Goal: Information Seeking & Learning: Check status

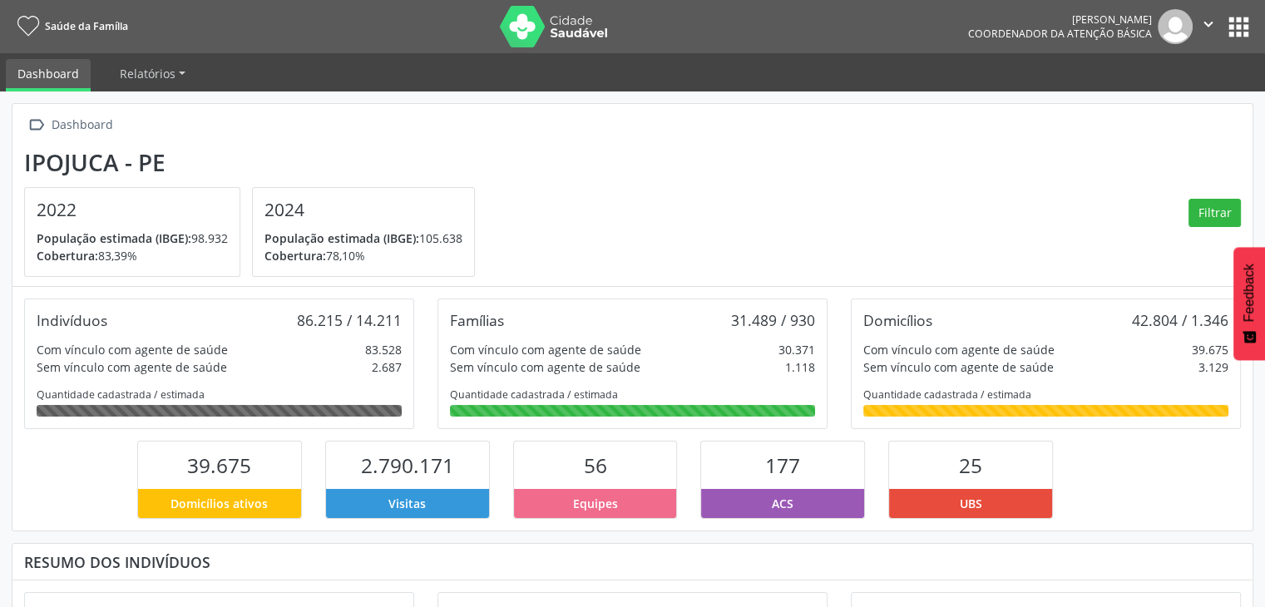
click at [1214, 22] on icon "" at bounding box center [1208, 24] width 18 height 18
click at [682, 228] on section "Ipojuca - PE 2022 População estimada (IBGE): 98.932 [GEOGRAPHIC_DATA]: 83,39% 2…" at bounding box center [632, 213] width 1217 height 129
click at [1203, 24] on icon "" at bounding box center [1208, 24] width 18 height 18
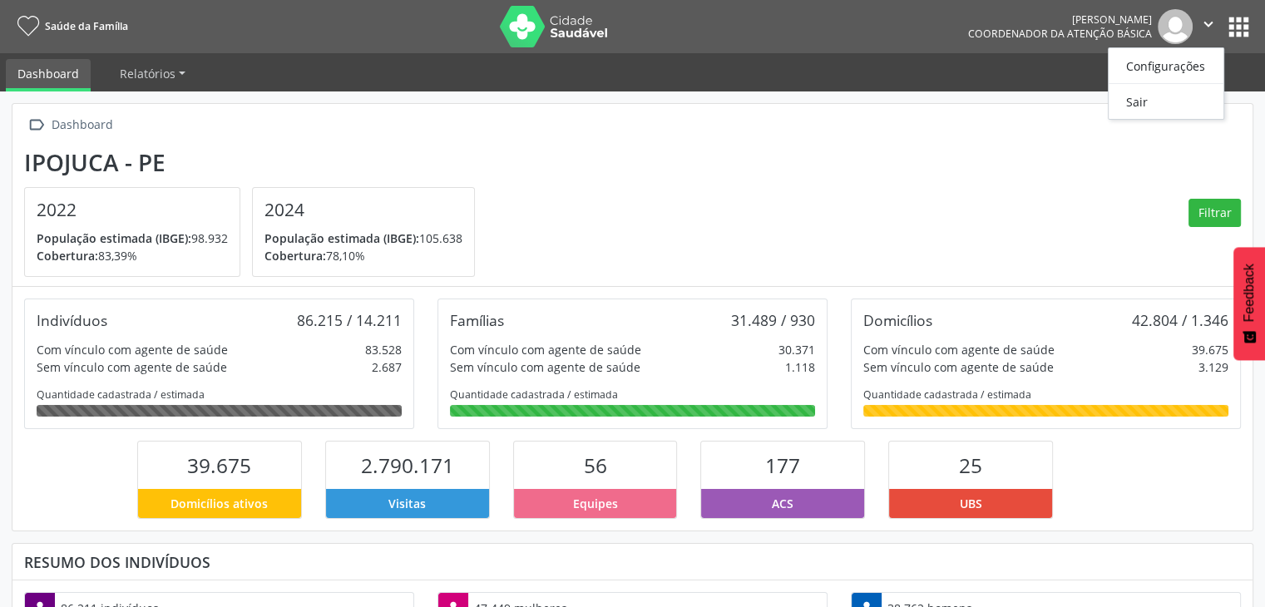
click at [1231, 21] on button "apps" at bounding box center [1238, 26] width 29 height 29
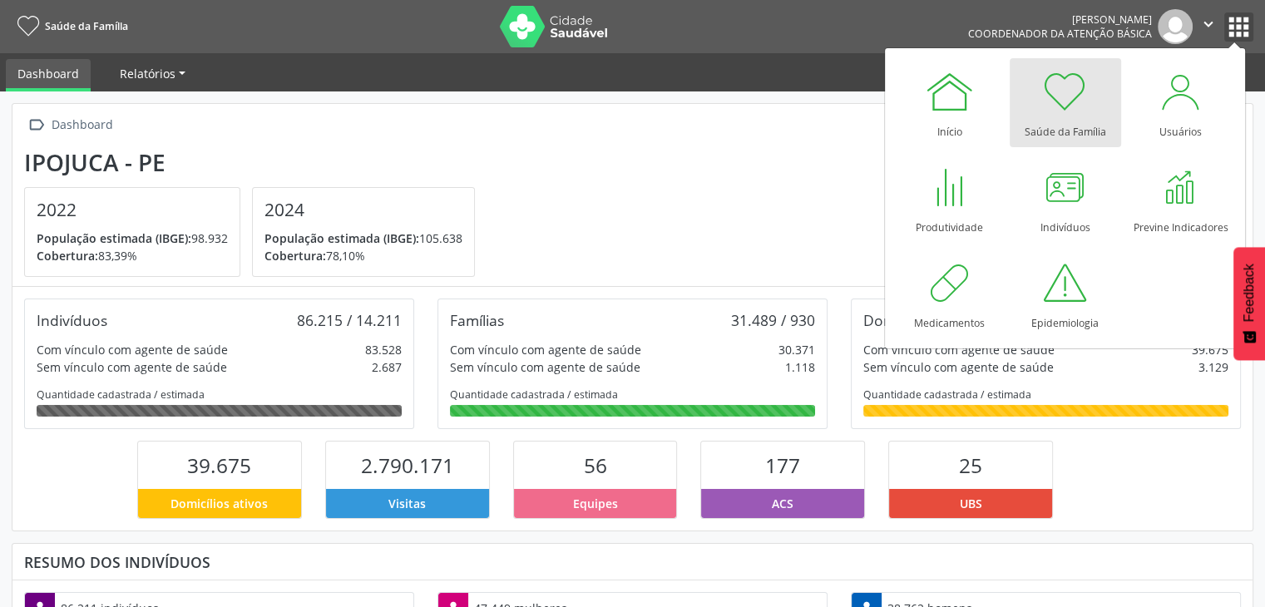
click at [151, 82] on link "Relatórios" at bounding box center [152, 73] width 89 height 29
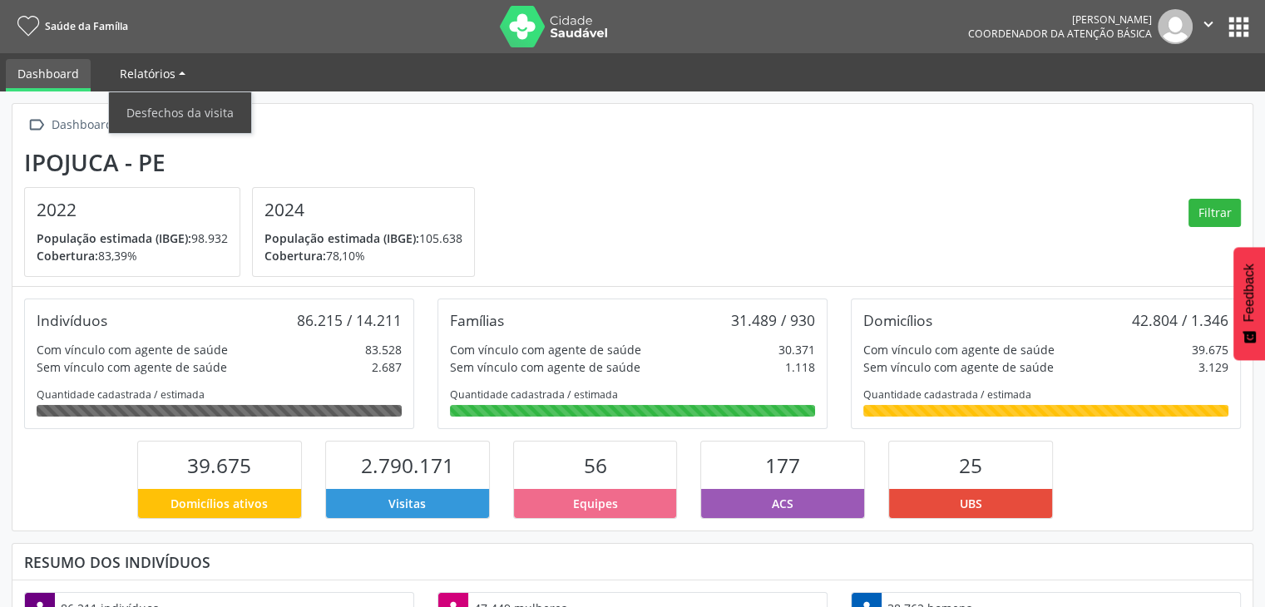
click at [165, 77] on span "Relatórios" at bounding box center [148, 74] width 56 height 16
click at [165, 76] on span "Relatórios" at bounding box center [148, 74] width 56 height 16
click at [173, 111] on link "Desfechos da visita" at bounding box center [180, 112] width 142 height 29
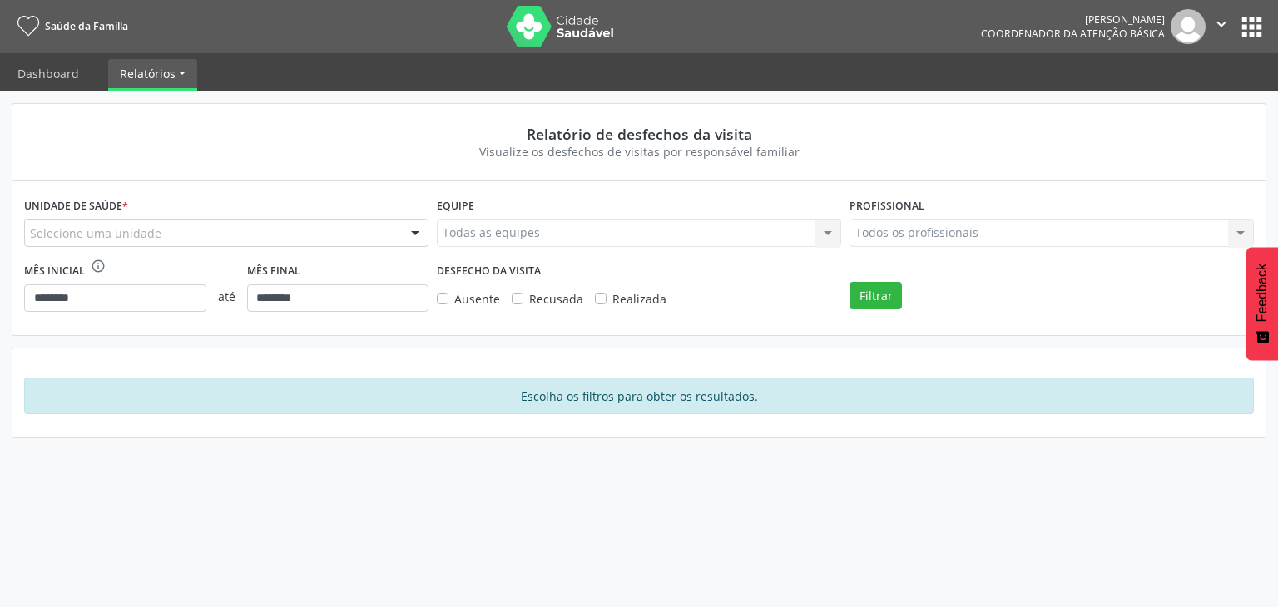
click at [481, 234] on div "Todas as equipes Todas as equipes Nenhum resultado encontrado para: " " Não há …" at bounding box center [639, 233] width 404 height 28
click at [838, 235] on div "Todas as equipes Todas as equipes Nenhum resultado encontrado para: " " Não há …" at bounding box center [639, 233] width 404 height 28
click at [66, 79] on link "Dashboard" at bounding box center [48, 73] width 85 height 29
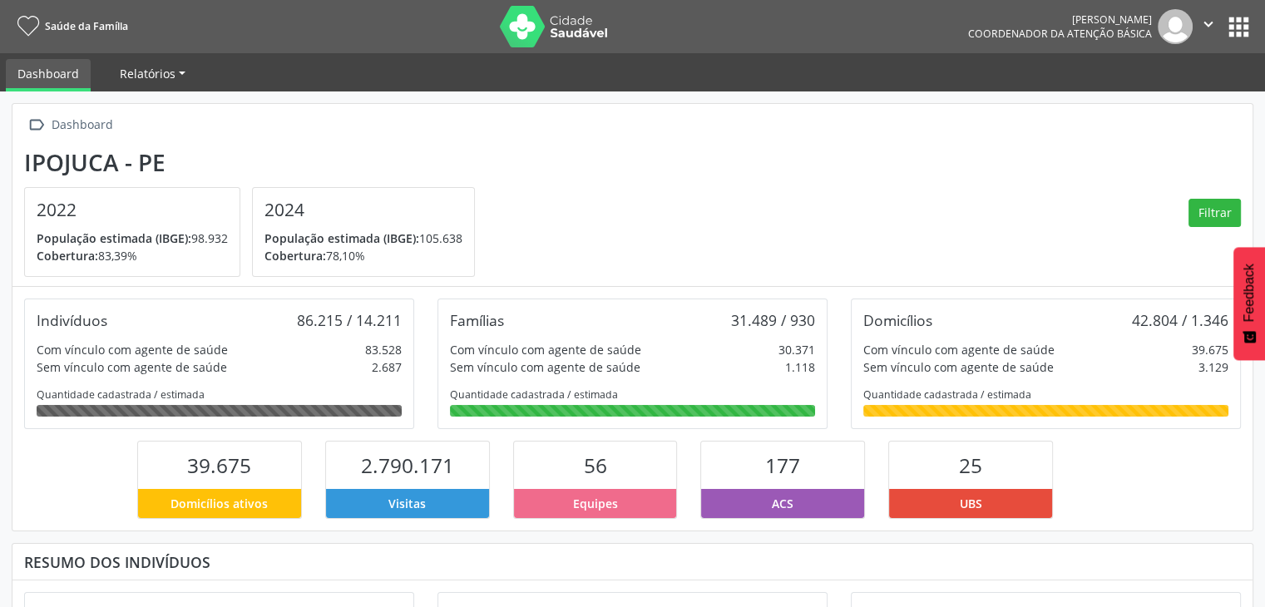
click at [154, 72] on span "Relatórios" at bounding box center [148, 74] width 56 height 16
click at [183, 76] on link "Relatórios" at bounding box center [152, 73] width 89 height 29
click at [148, 72] on span "Relatórios" at bounding box center [148, 74] width 56 height 16
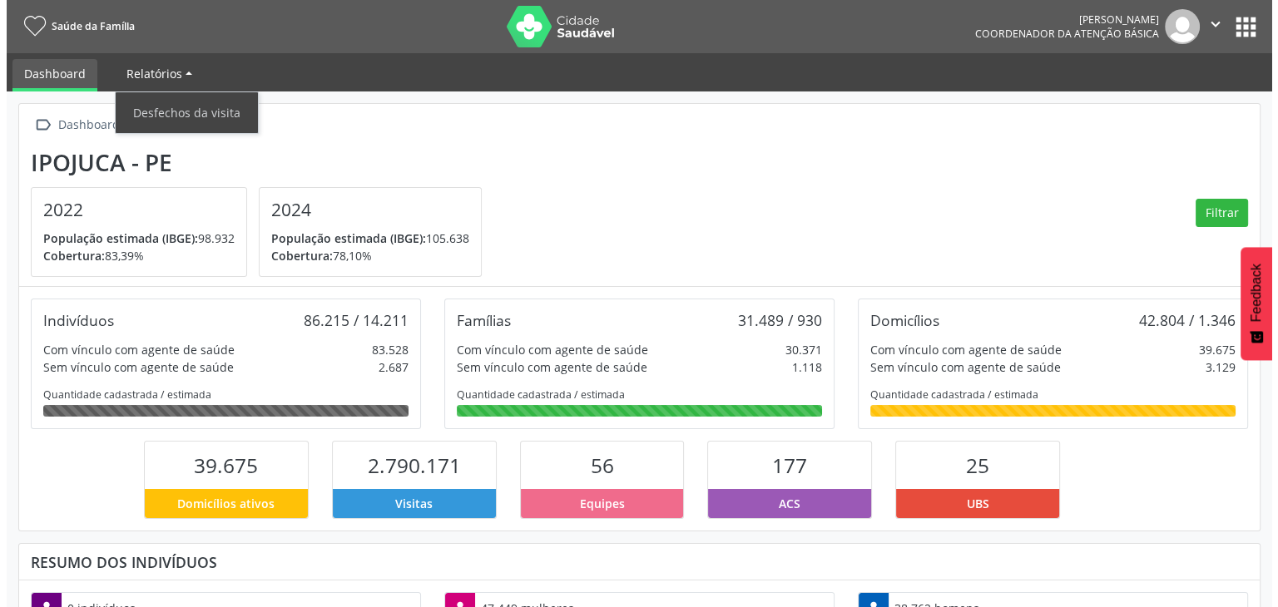
scroll to position [274, 413]
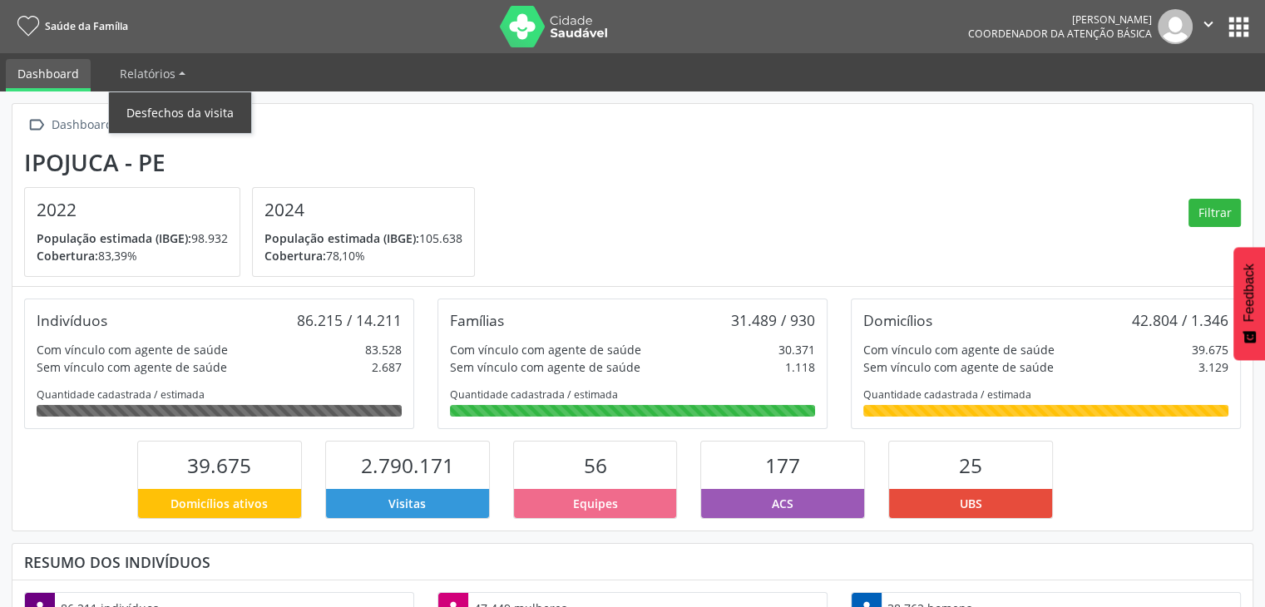
click at [158, 115] on link "Desfechos da visita" at bounding box center [180, 112] width 142 height 29
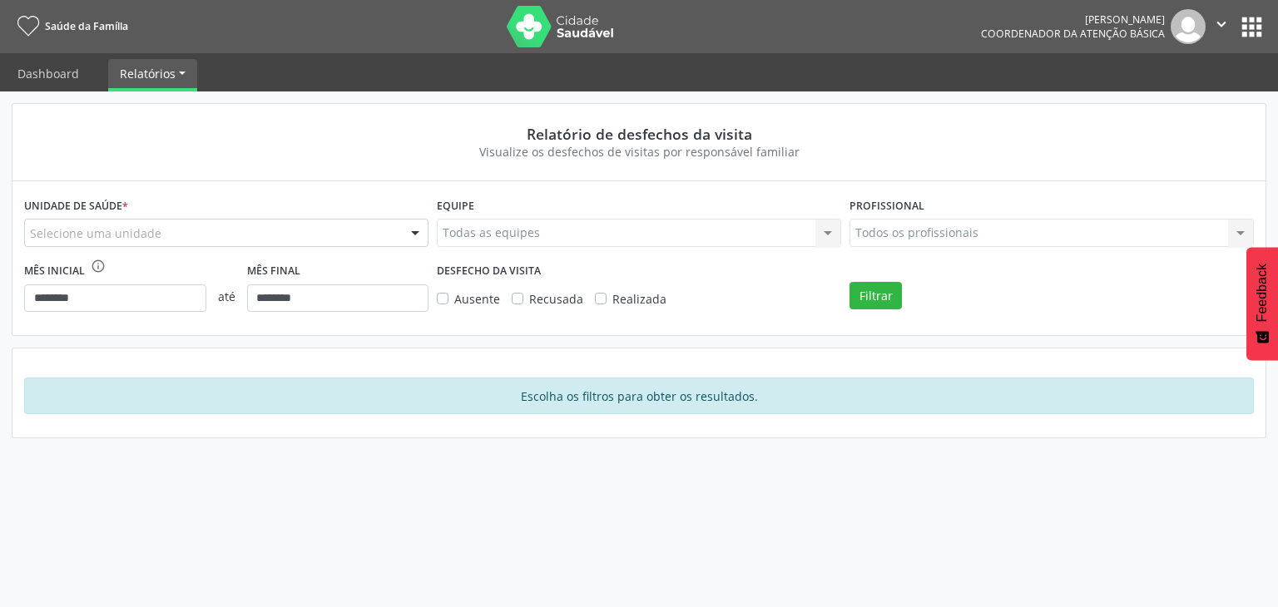
click at [200, 227] on div "Selecione uma unidade" at bounding box center [226, 233] width 404 height 28
click at [542, 246] on div "Todas as equipes Todas as equipes Nenhum resultado encontrado para: " " Não há …" at bounding box center [639, 233] width 404 height 28
click at [827, 231] on div "Todas as equipes Todas as equipes Nenhum resultado encontrado para: " " Não há …" at bounding box center [639, 233] width 404 height 28
click at [646, 234] on div "Todas as equipes Todas as equipes Nenhum resultado encontrado para: " " Não há …" at bounding box center [639, 233] width 404 height 28
click at [417, 230] on div at bounding box center [415, 234] width 25 height 28
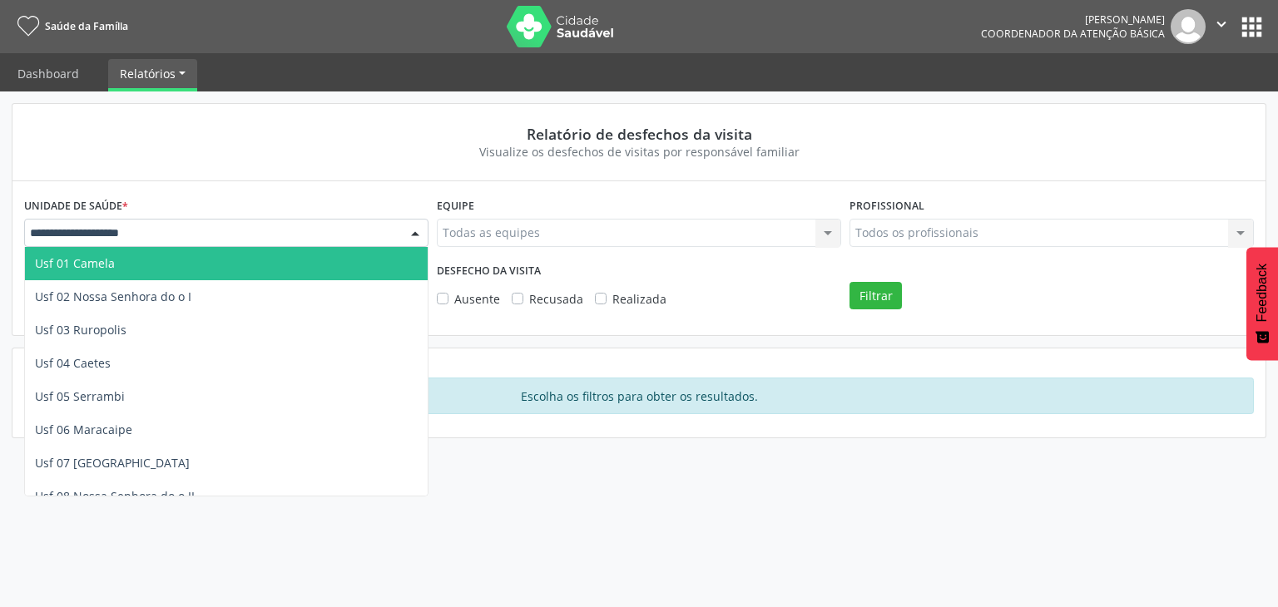
click at [160, 254] on span "Usf 01 Camela" at bounding box center [226, 263] width 403 height 33
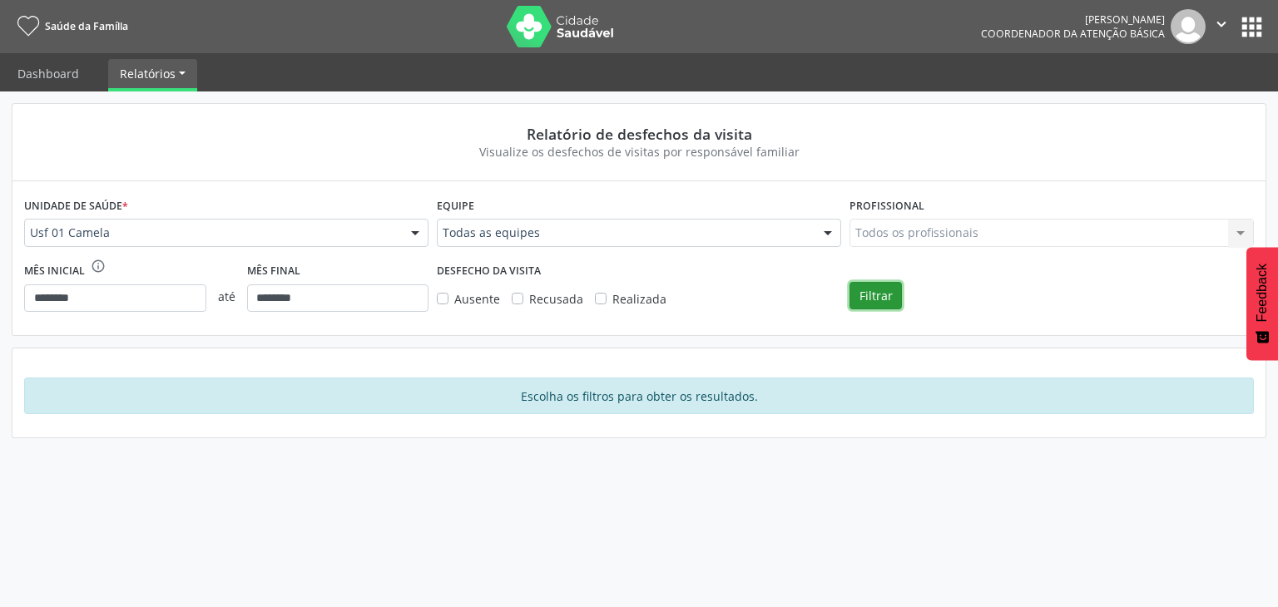
click at [868, 301] on button "Filtrar" at bounding box center [875, 296] width 52 height 28
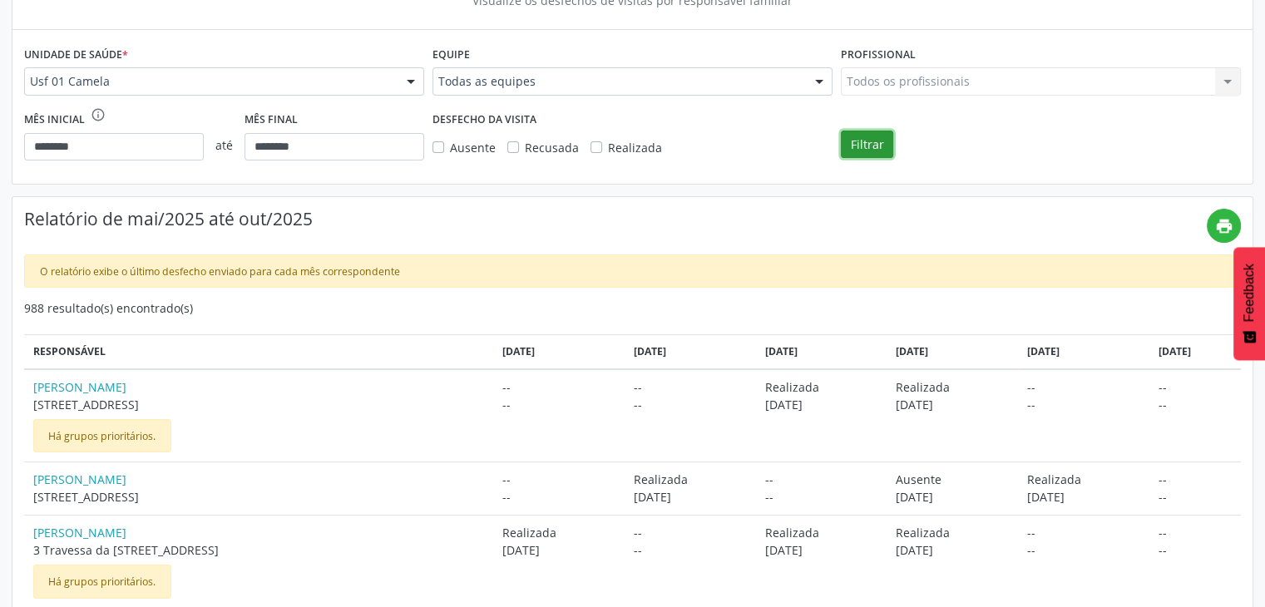
scroll to position [96, 0]
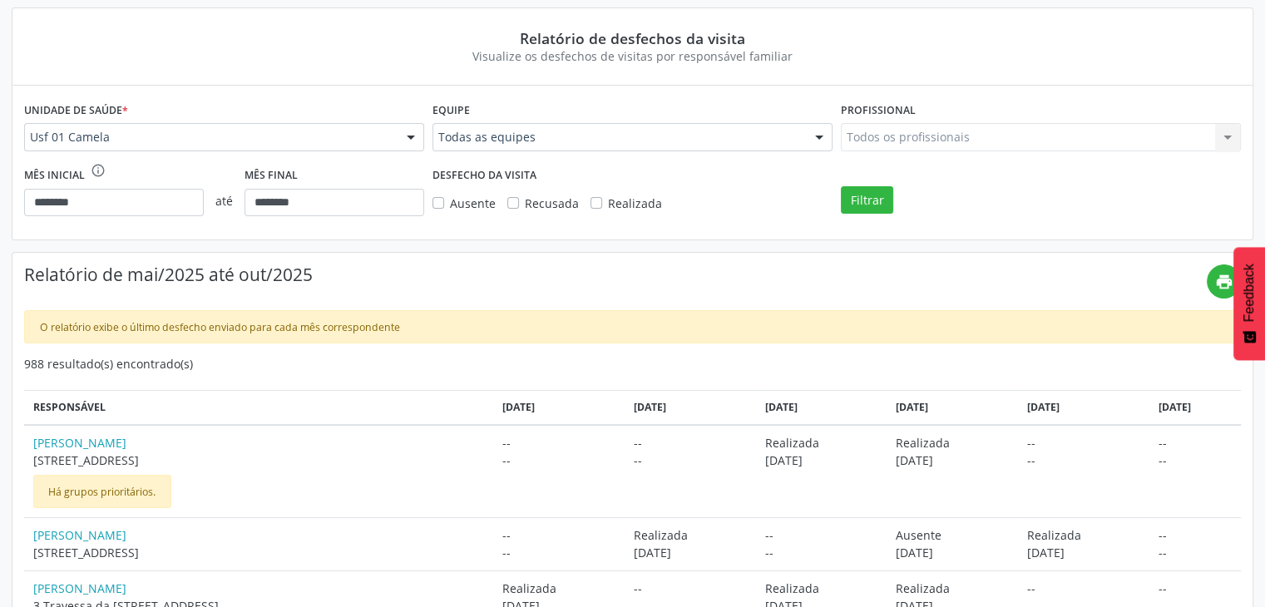
click at [908, 139] on div "Todos os profissionais Todos os profissionais Nenhum resultado encontrado para:…" at bounding box center [1041, 137] width 400 height 28
click at [1230, 136] on div "Todos os profissionais Todos os profissionais Nenhum resultado encontrado para:…" at bounding box center [1041, 137] width 400 height 28
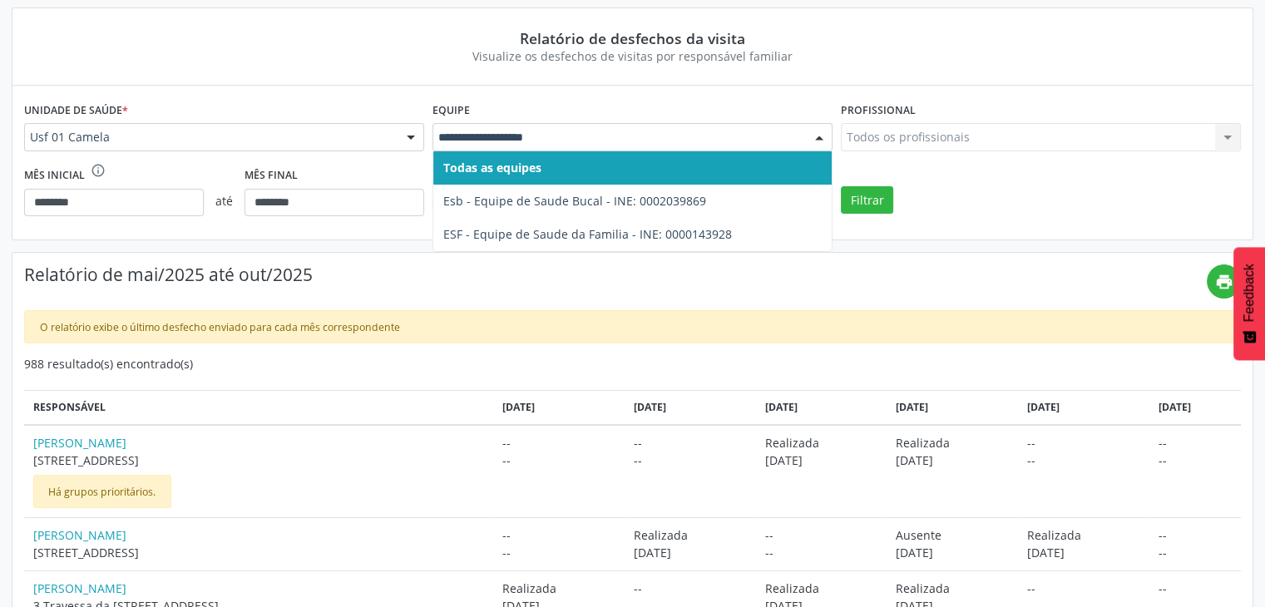
click at [818, 141] on div at bounding box center [819, 138] width 25 height 28
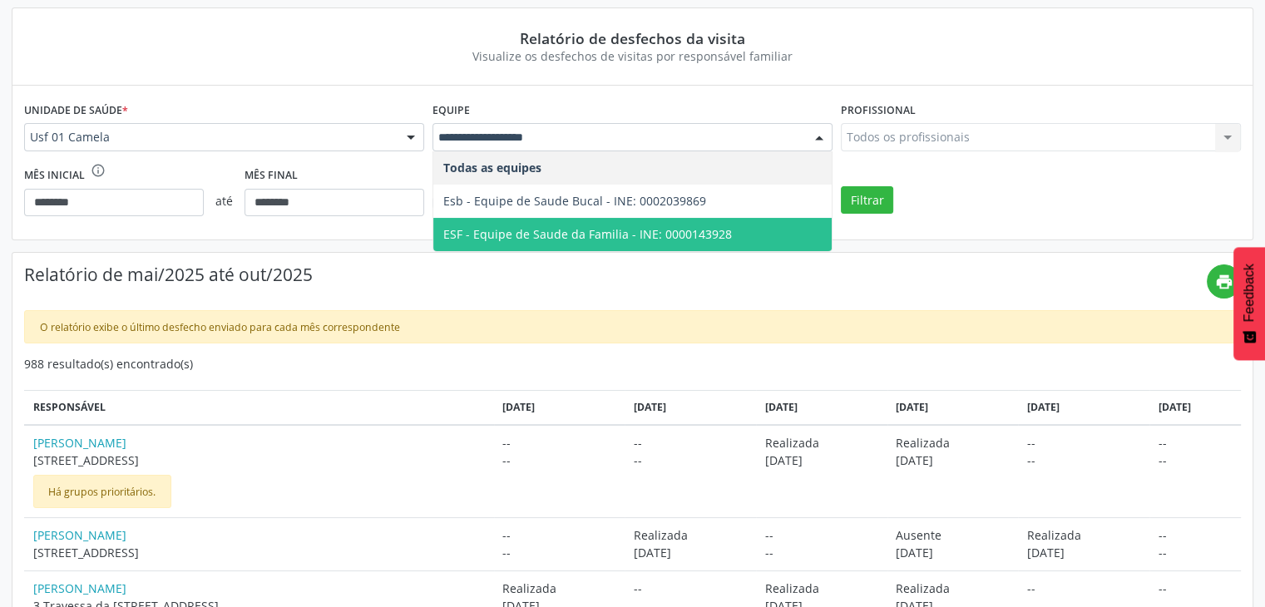
click at [442, 274] on h4 "Relatório de mai/2025 até out/2025" at bounding box center [615, 275] width 1183 height 21
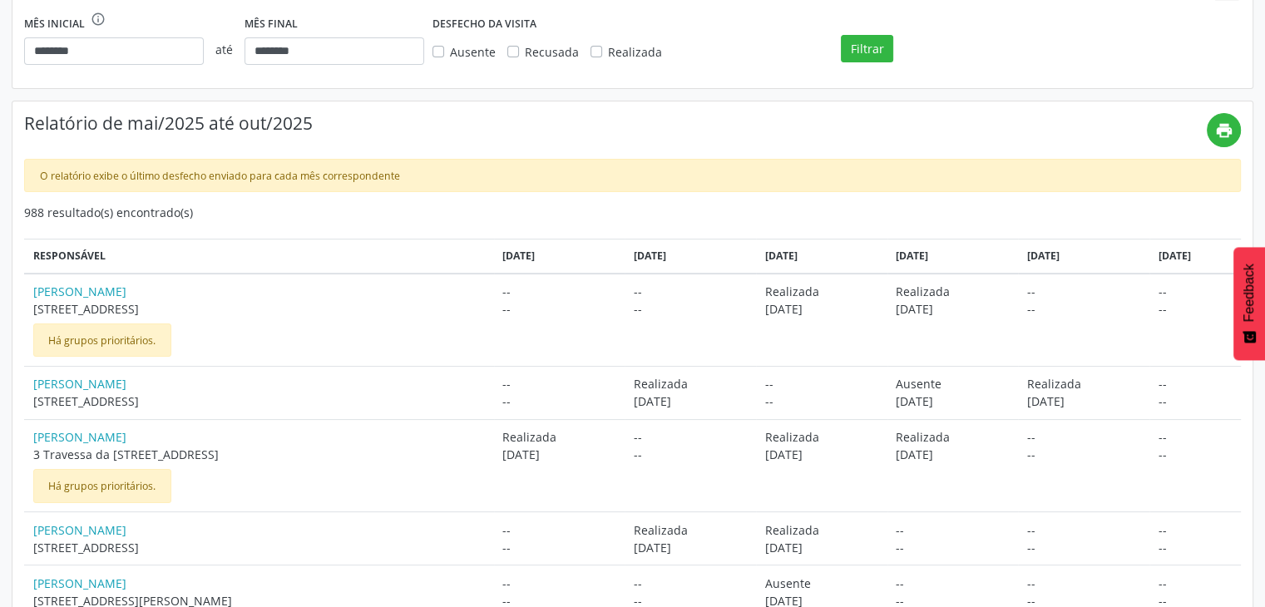
scroll to position [262, 0]
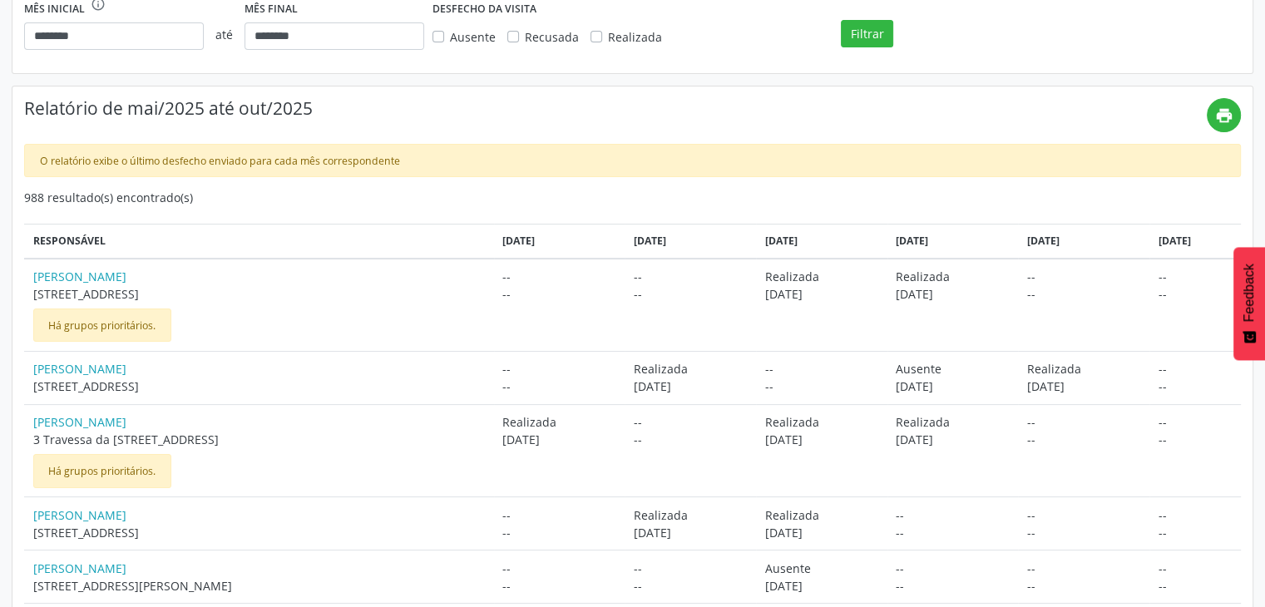
click at [160, 388] on span "Rua C, 14, Alto da Caixa Dágua Camela" at bounding box center [259, 386] width 452 height 17
click at [199, 408] on td "Adeilda Ferraz de Oliveira 3 Travessa da Rua da Caixa Dágua, 5, Alto da Caixa D…" at bounding box center [259, 450] width 470 height 92
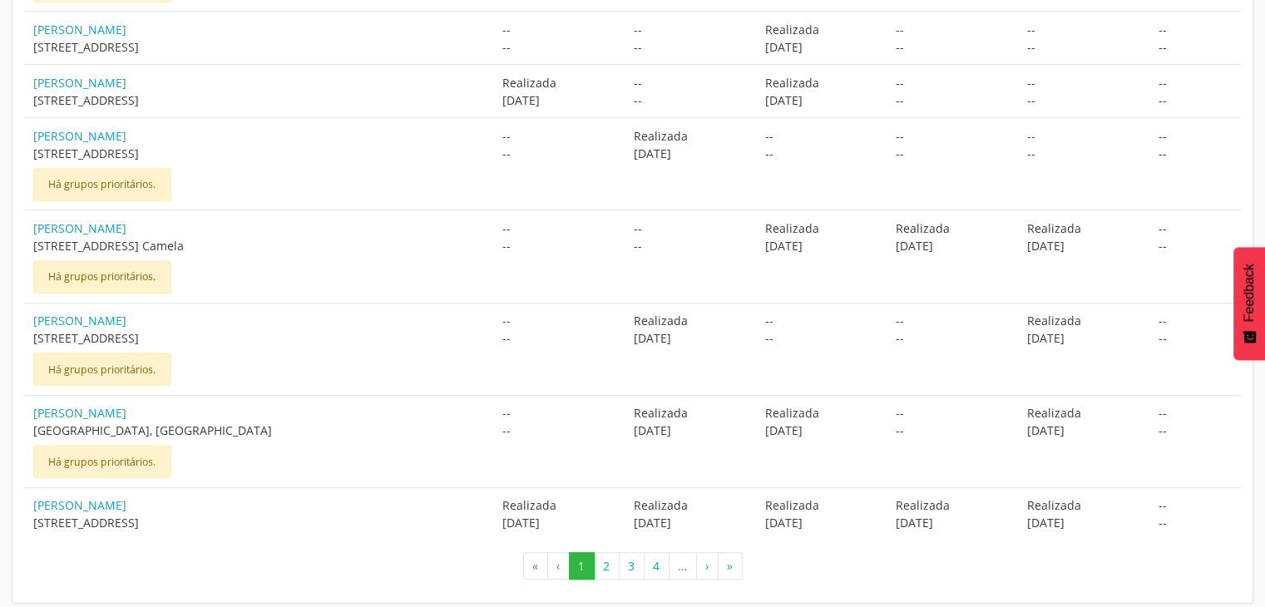
scroll to position [1094, 0]
click at [182, 512] on span "Rua A, 48, Alto da Caixa Dágua Camela" at bounding box center [259, 520] width 452 height 17
click at [194, 522] on span "Rua A, 48, Alto da Caixa Dágua Camela" at bounding box center [259, 520] width 452 height 17
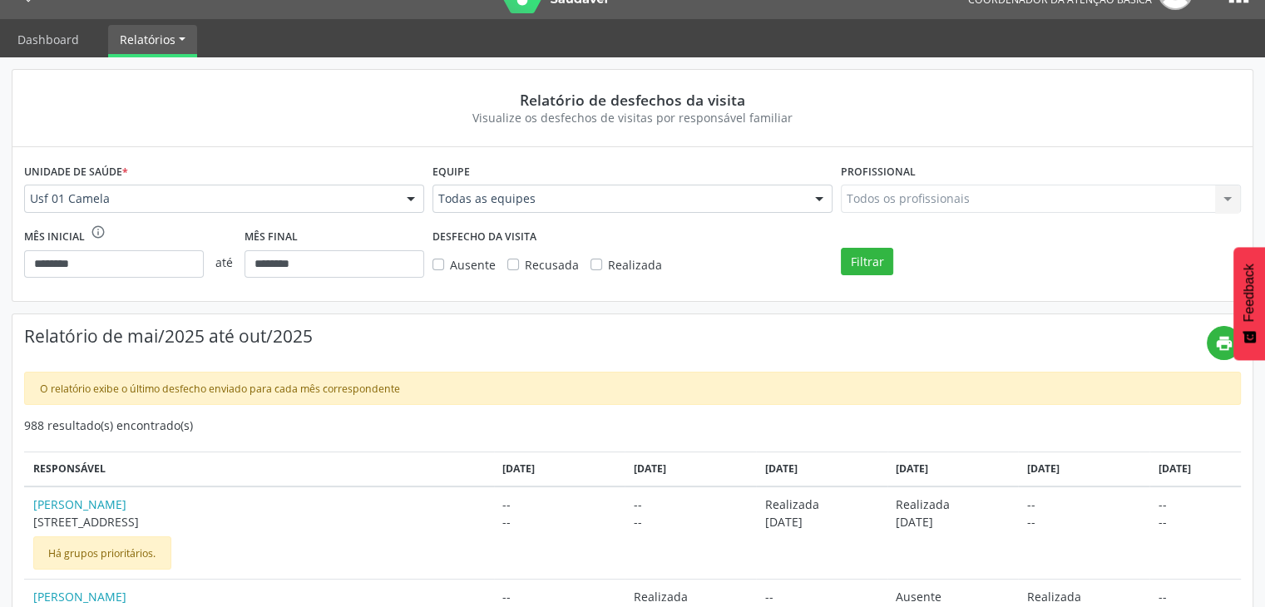
scroll to position [12, 0]
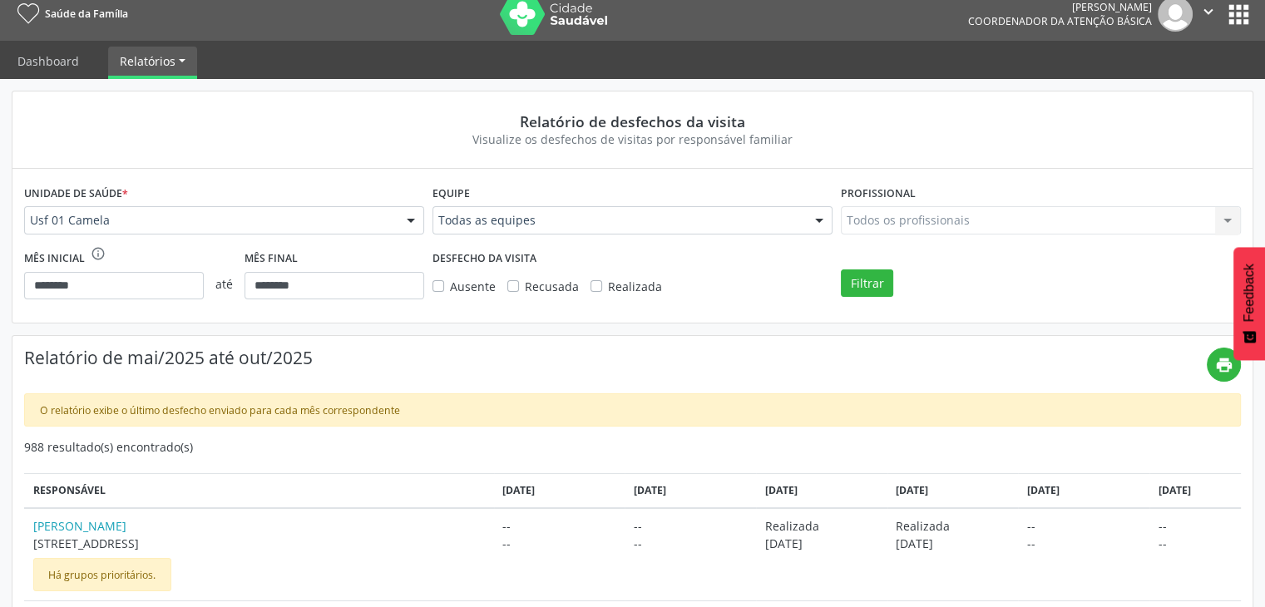
click at [1253, 11] on nav "Saúde da Família Marcia Maria Barbosa do Nascimento Coordenador da Atenção Bási…" at bounding box center [632, 14] width 1265 height 53
click at [1250, 12] on button "apps" at bounding box center [1238, 14] width 29 height 29
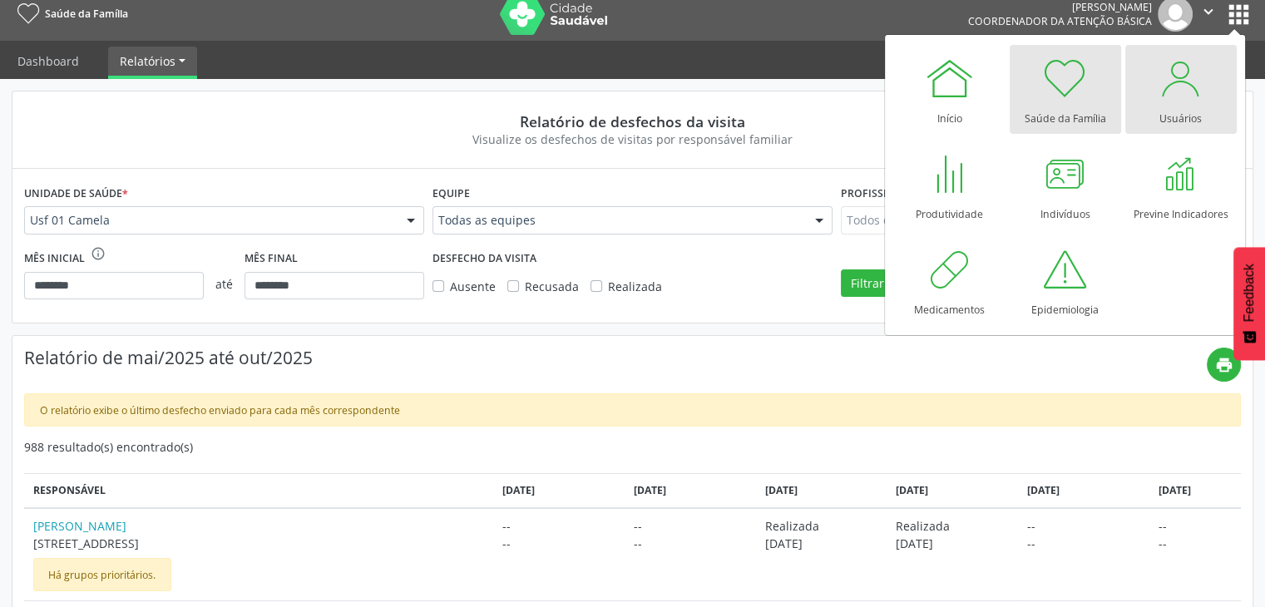
click at [1175, 94] on div at bounding box center [1181, 78] width 50 height 50
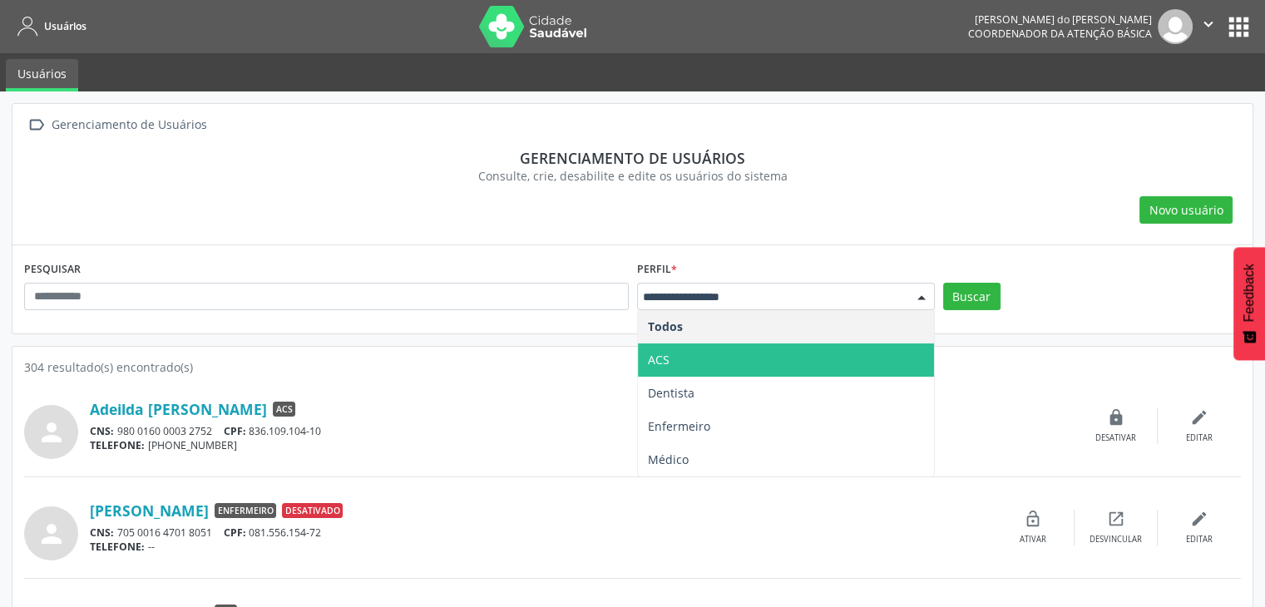
click at [710, 350] on span "ACS" at bounding box center [786, 360] width 296 height 33
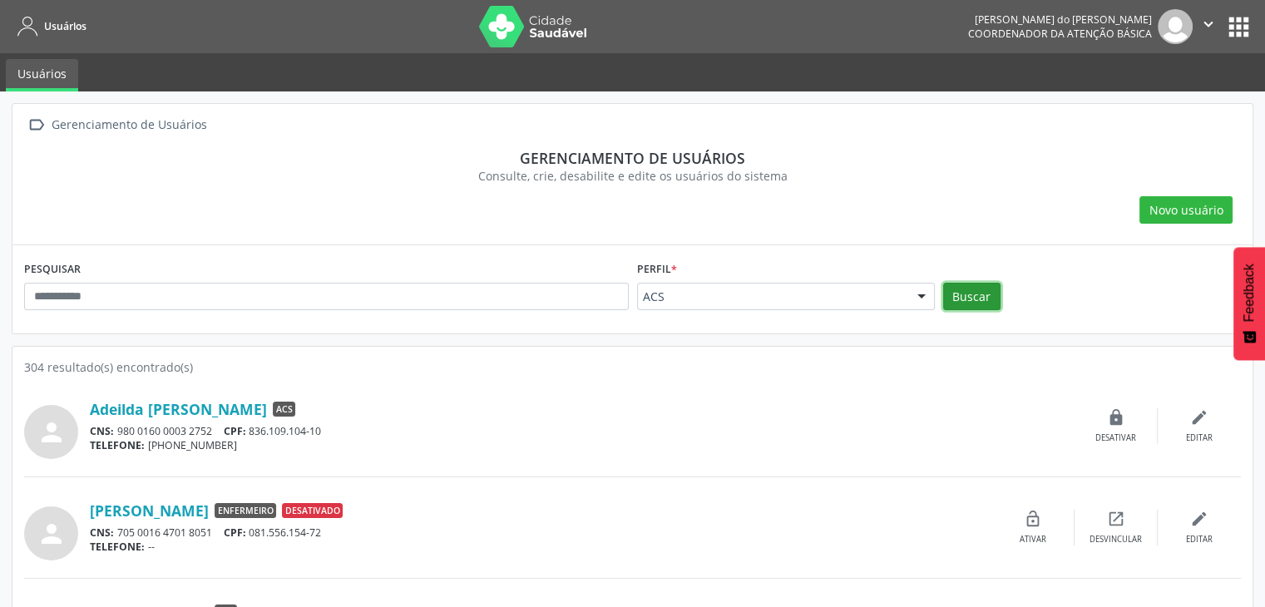
click at [968, 299] on button "Buscar" at bounding box center [971, 297] width 57 height 28
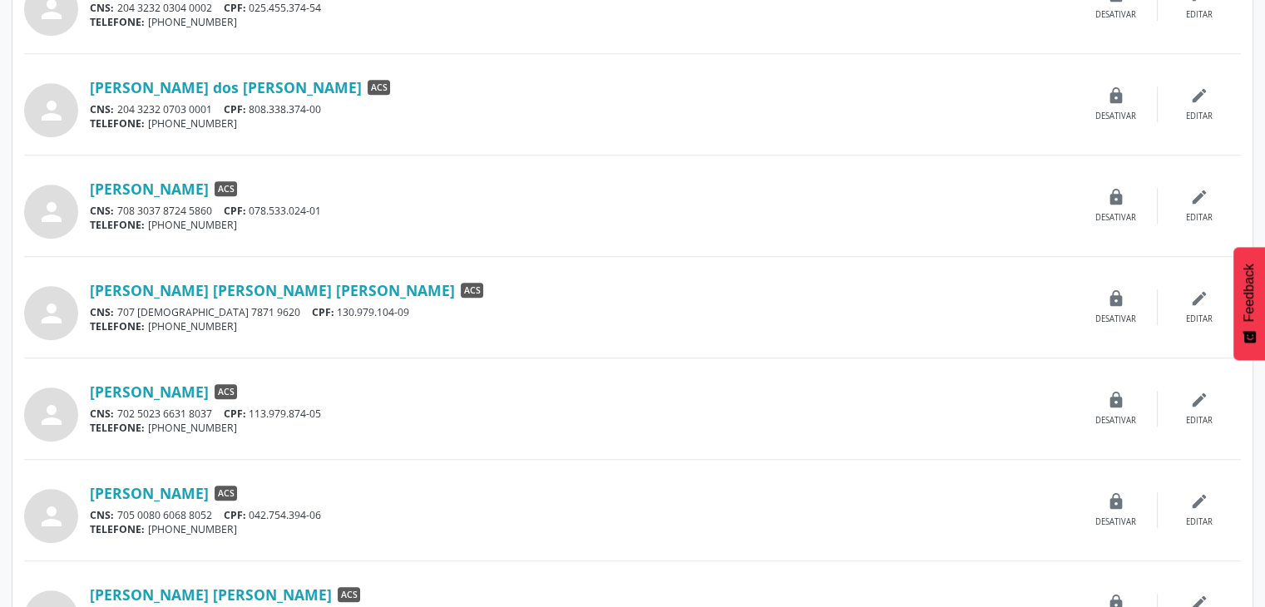
scroll to position [1174, 0]
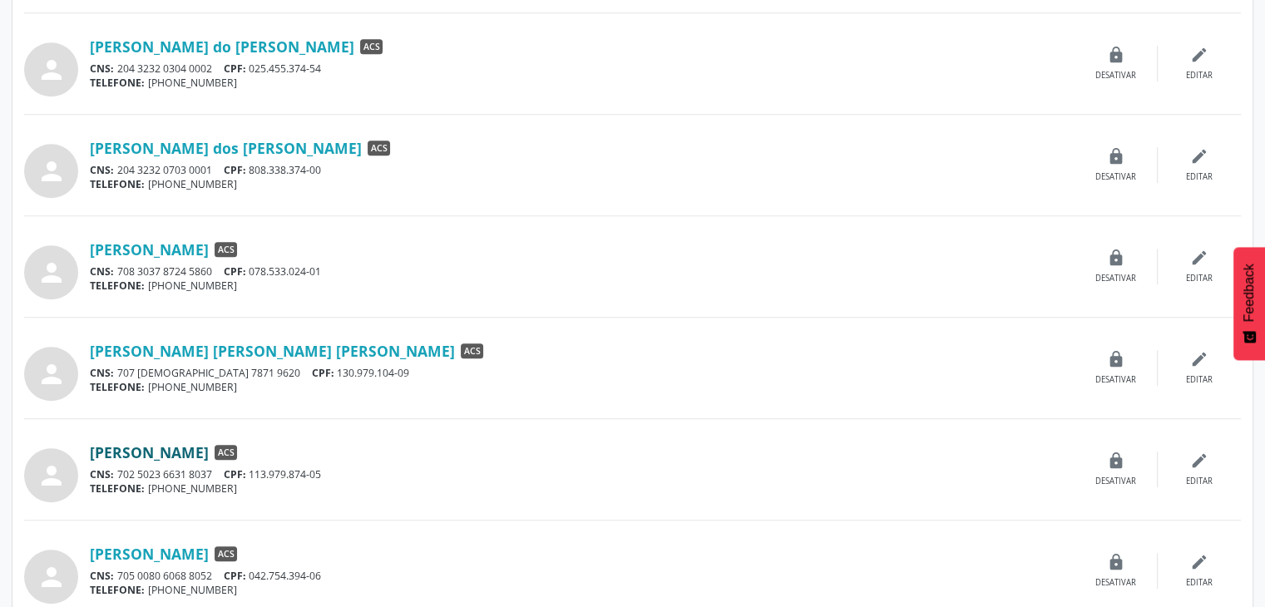
click at [183, 447] on link "[PERSON_NAME]" at bounding box center [149, 452] width 119 height 18
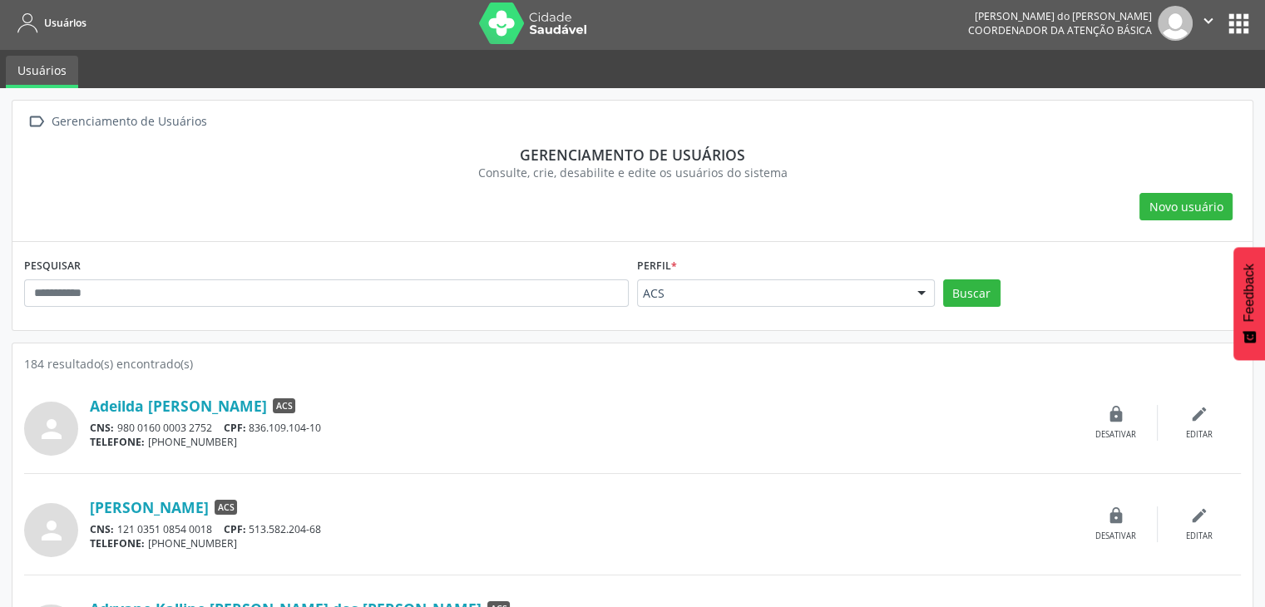
scroll to position [0, 0]
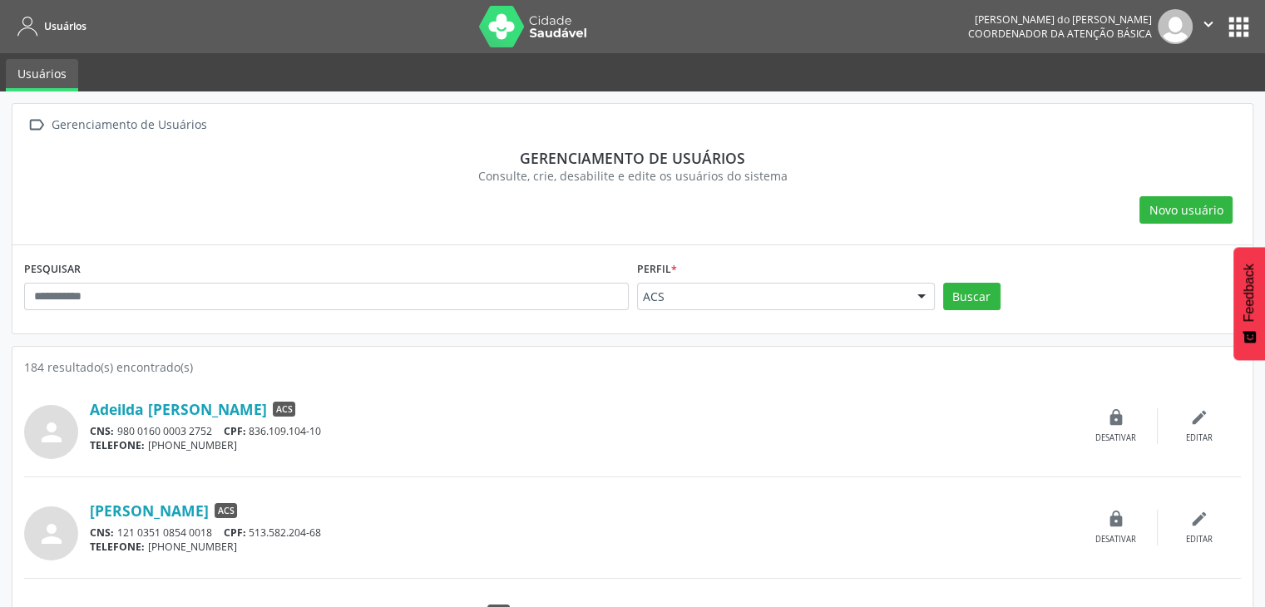
click at [522, 24] on img at bounding box center [533, 27] width 108 height 42
